Goal: Information Seeking & Learning: Learn about a topic

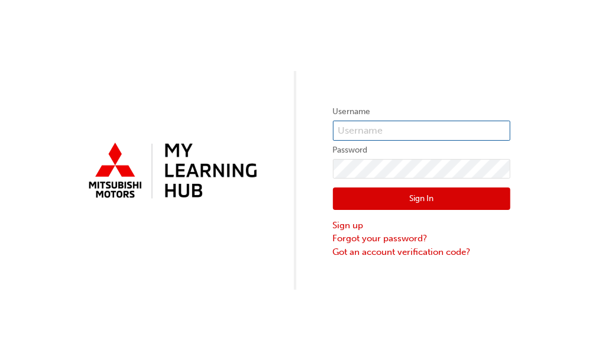
click at [377, 124] on input "text" at bounding box center [421, 131] width 177 height 20
type input "0007093551"
click at [371, 198] on button "Sign In" at bounding box center [421, 198] width 177 height 22
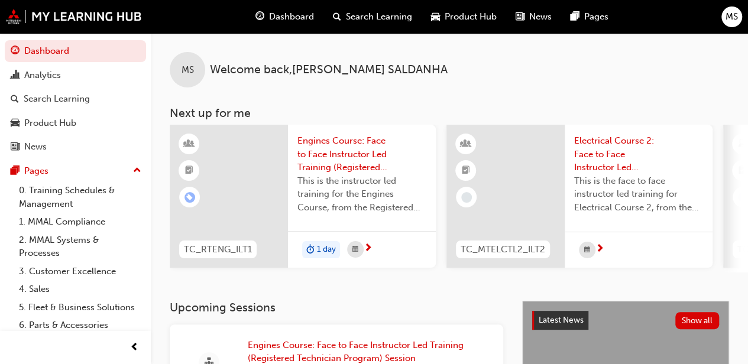
click at [236, 247] on span "TC_RTENG_ILT1" at bounding box center [218, 250] width 68 height 14
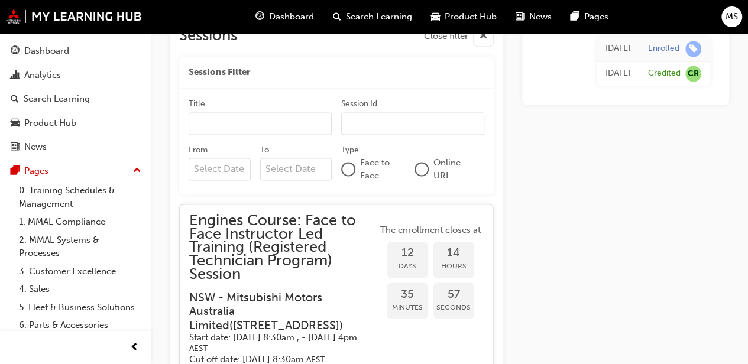
click at [267, 13] on div "Dashboard" at bounding box center [284, 17] width 77 height 24
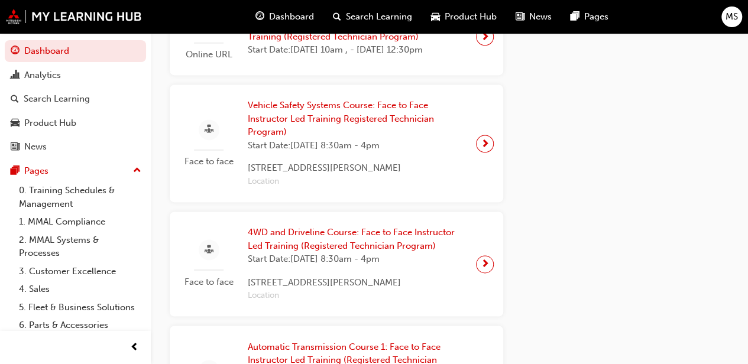
click at [362, 11] on span "Search Learning" at bounding box center [379, 17] width 66 height 14
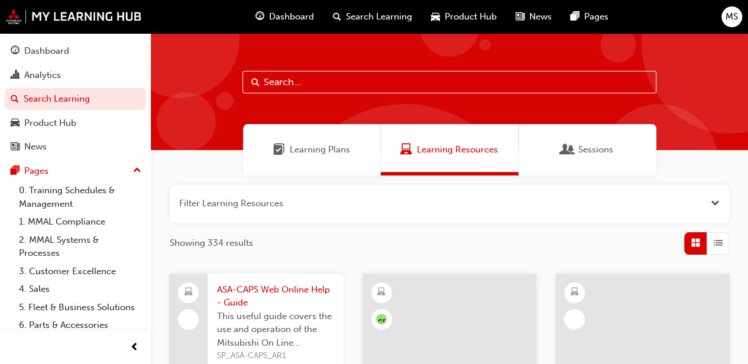
click at [307, 73] on input "text" at bounding box center [449, 82] width 414 height 22
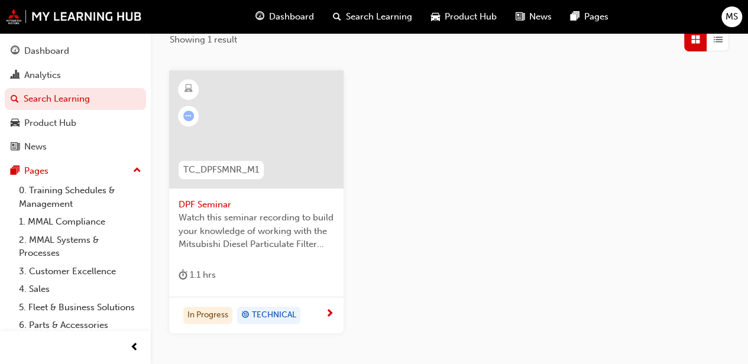
scroll to position [204, 0]
type input "dpf semi"
click at [183, 118] on div at bounding box center [188, 115] width 11 height 11
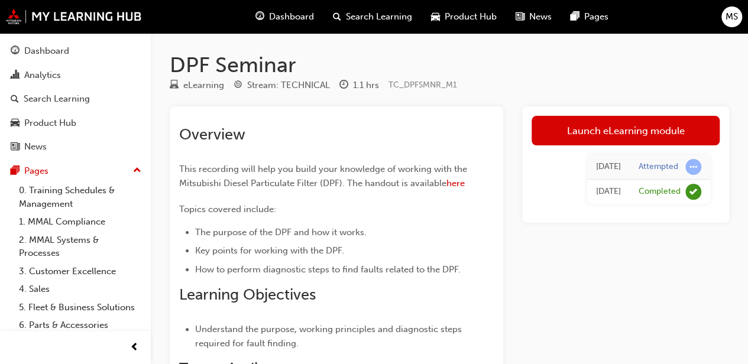
click at [171, 80] on span "learningResourceType_ELEARNING-icon" at bounding box center [174, 85] width 9 height 11
click at [44, 94] on div "Search Learning" at bounding box center [57, 99] width 66 height 14
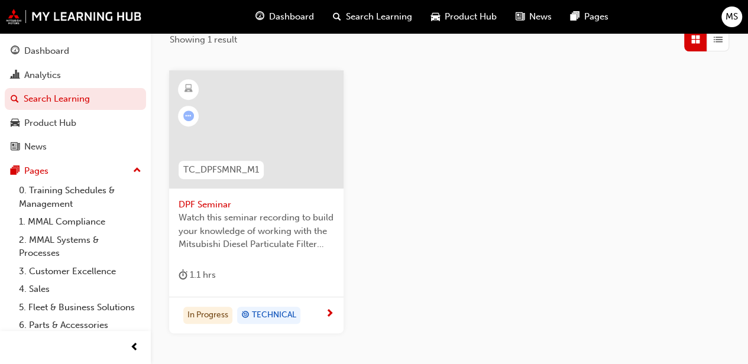
scroll to position [204, 0]
click at [273, 313] on span "TECHNICAL" at bounding box center [274, 315] width 44 height 14
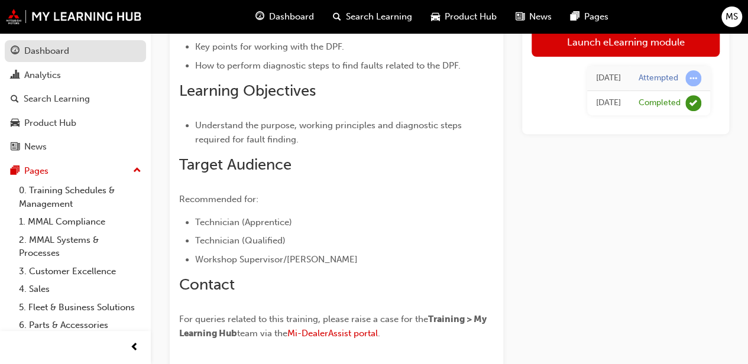
click at [27, 50] on div "Dashboard" at bounding box center [46, 51] width 45 height 14
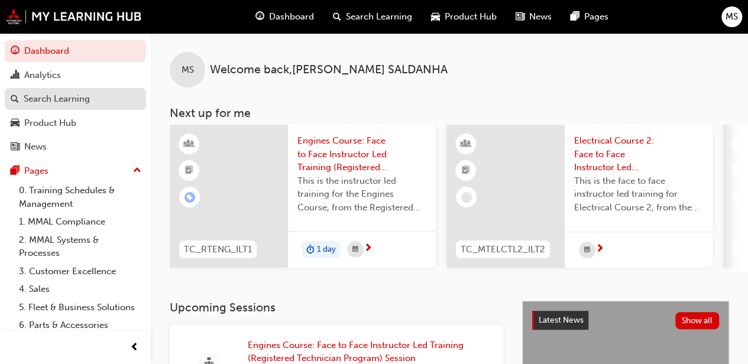
click at [72, 103] on div "Search Learning" at bounding box center [57, 99] width 66 height 14
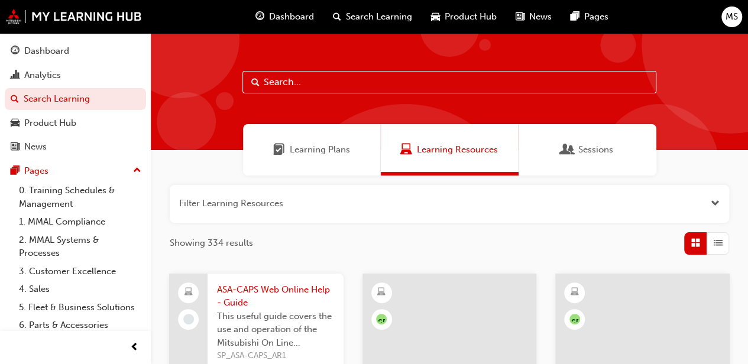
click at [293, 75] on input "text" at bounding box center [449, 82] width 414 height 22
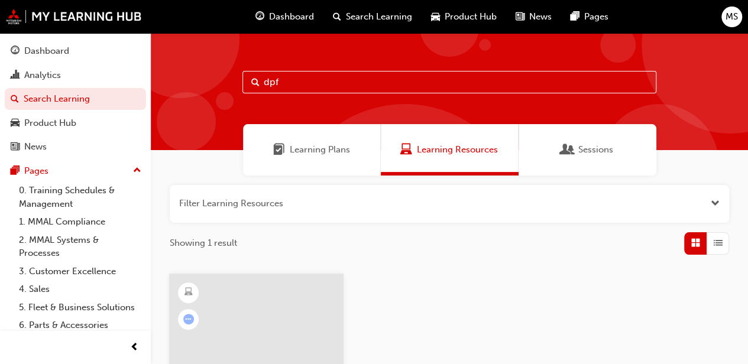
type input "dpf"
click at [295, 287] on div at bounding box center [256, 333] width 174 height 118
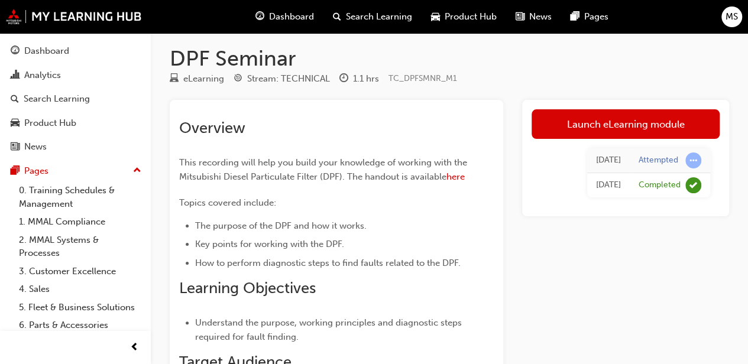
scroll to position [9, 0]
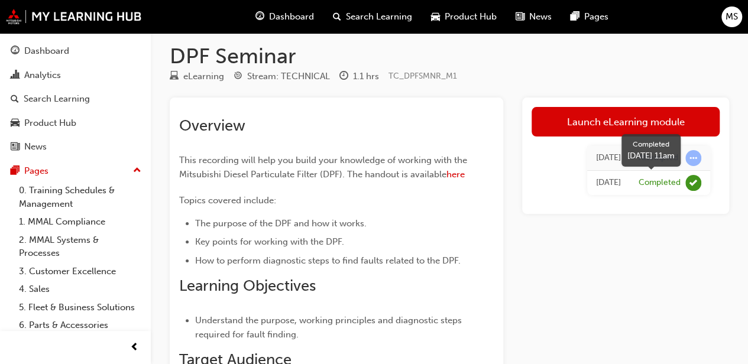
click at [591, 180] on span "learningRecordVerb_COMPLETE-icon" at bounding box center [693, 183] width 16 height 16
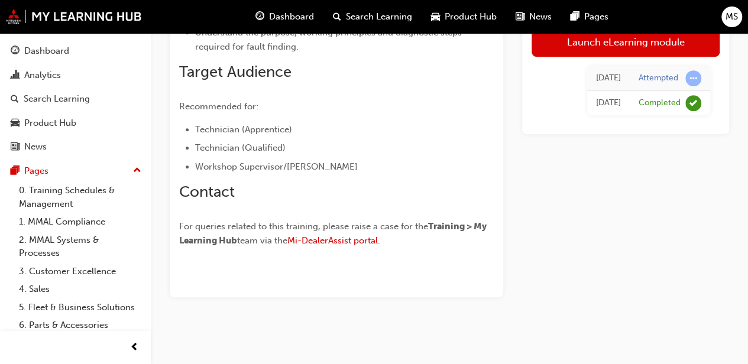
scroll to position [89, 0]
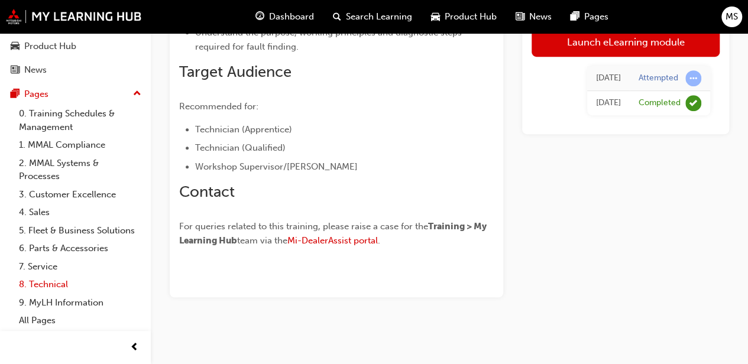
click at [54, 283] on link "8. Technical" at bounding box center [80, 284] width 132 height 18
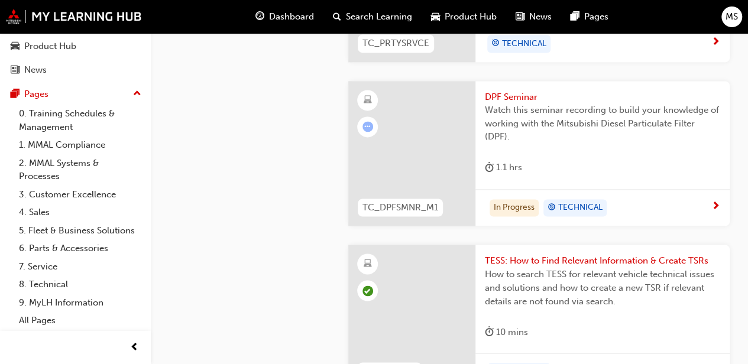
scroll to position [842, 0]
click at [494, 90] on span "DPF Seminar" at bounding box center [602, 97] width 235 height 14
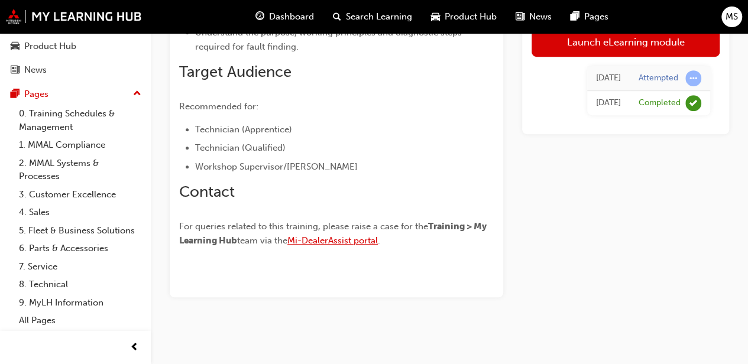
click at [354, 244] on span "Mi-DealerAssist portal" at bounding box center [332, 240] width 90 height 11
